Goal: Navigation & Orientation: Go to known website

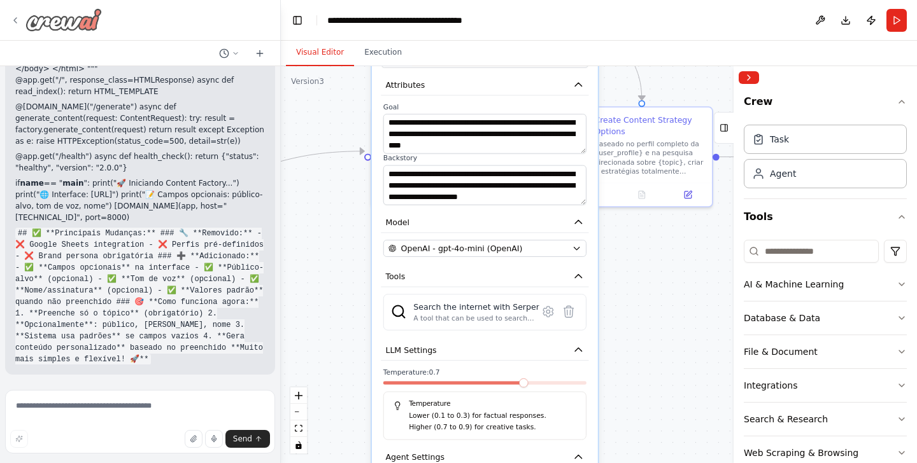
click at [17, 21] on icon at bounding box center [15, 20] width 10 height 10
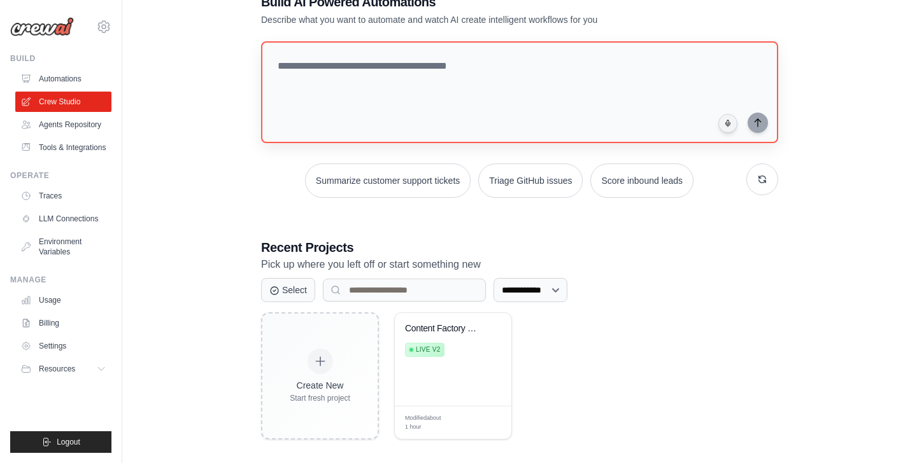
scroll to position [49, 0]
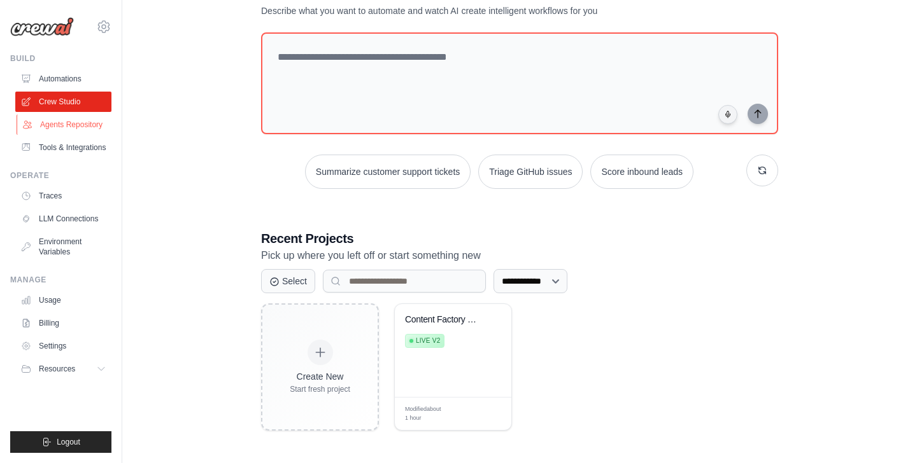
click at [92, 127] on link "Agents Repository" at bounding box center [65, 125] width 96 height 20
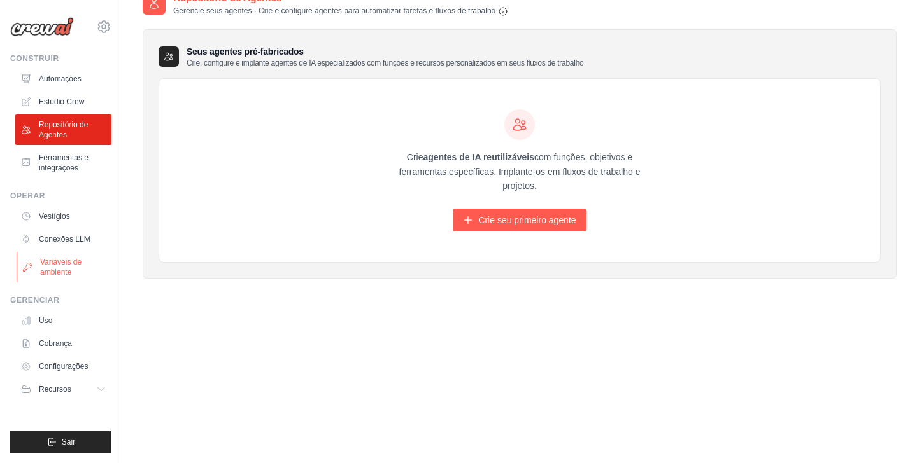
scroll to position [25, 0]
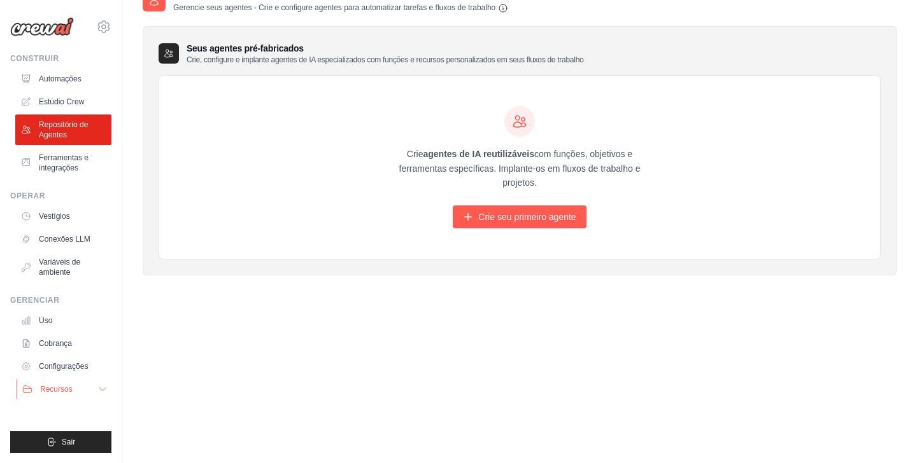
click at [66, 390] on font "Recursos" at bounding box center [56, 389] width 32 height 9
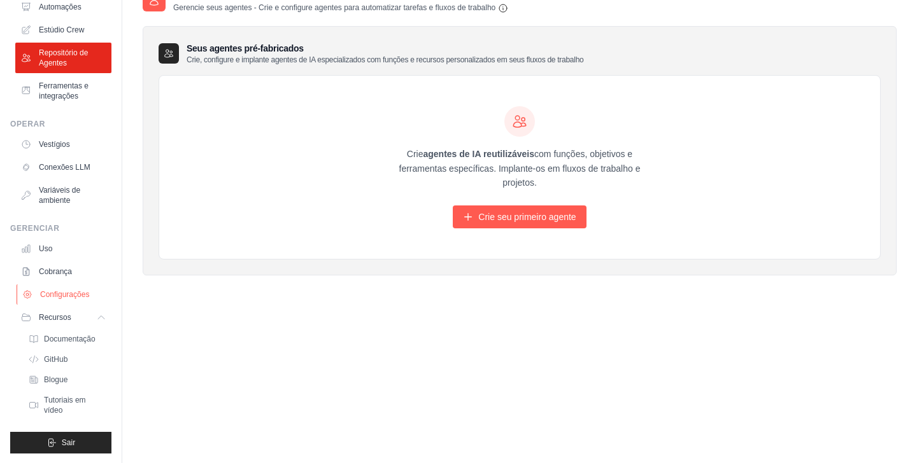
scroll to position [73, 0]
click at [73, 366] on link "GitHub" at bounding box center [68, 359] width 88 height 18
